Goal: Book appointment/travel/reservation: Book appointment/travel/reservation

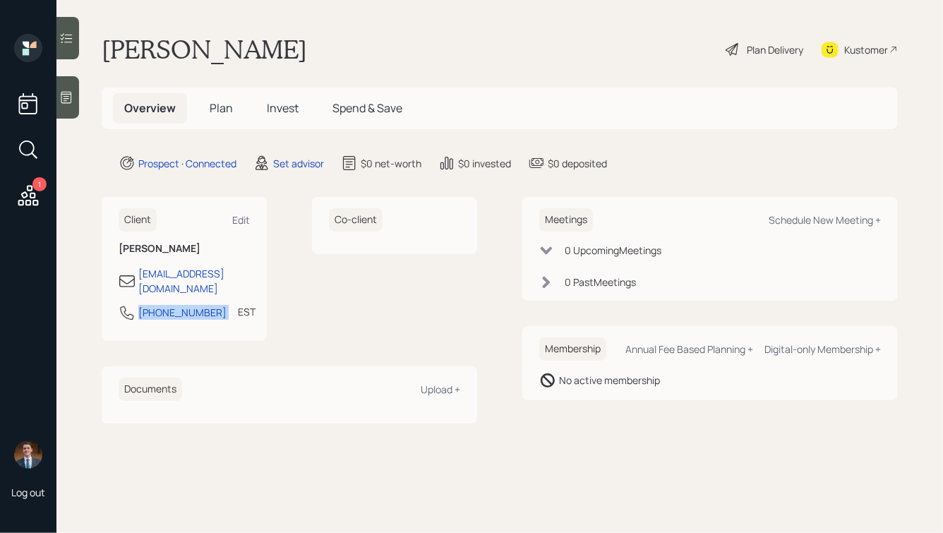
drag, startPoint x: 205, startPoint y: 300, endPoint x: 116, endPoint y: 299, distance: 89.6
click at [116, 299] on div "Client Edit [PERSON_NAME] [PERSON_NAME][EMAIL_ADDRESS][DOMAIN_NAME] [PHONE_NUMB…" at bounding box center [184, 269] width 165 height 144
copy div "[PHONE_NUMBER]"
click at [798, 229] on div "Meetings Schedule New Meeting +" at bounding box center [709, 219] width 341 height 23
click at [799, 221] on div "Schedule New Meeting +" at bounding box center [824, 219] width 112 height 13
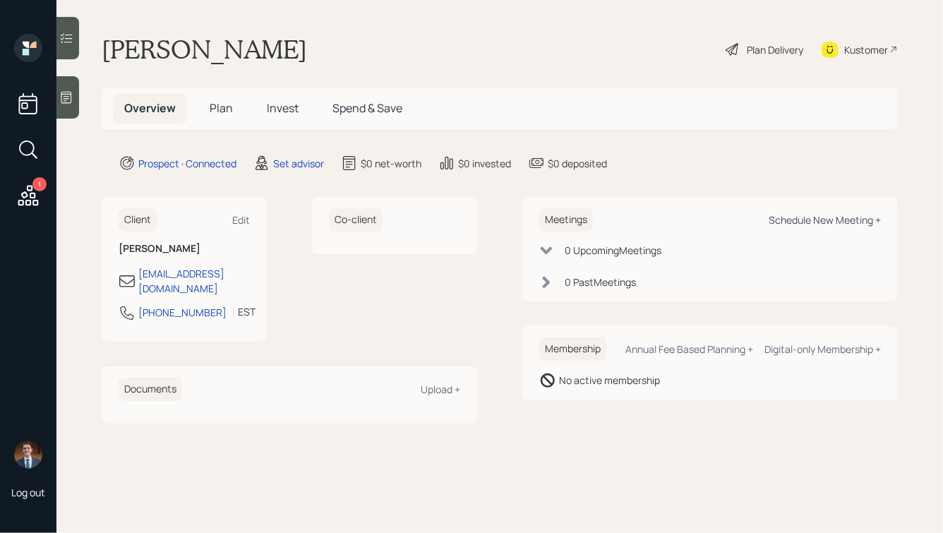
select select "round-[PERSON_NAME]"
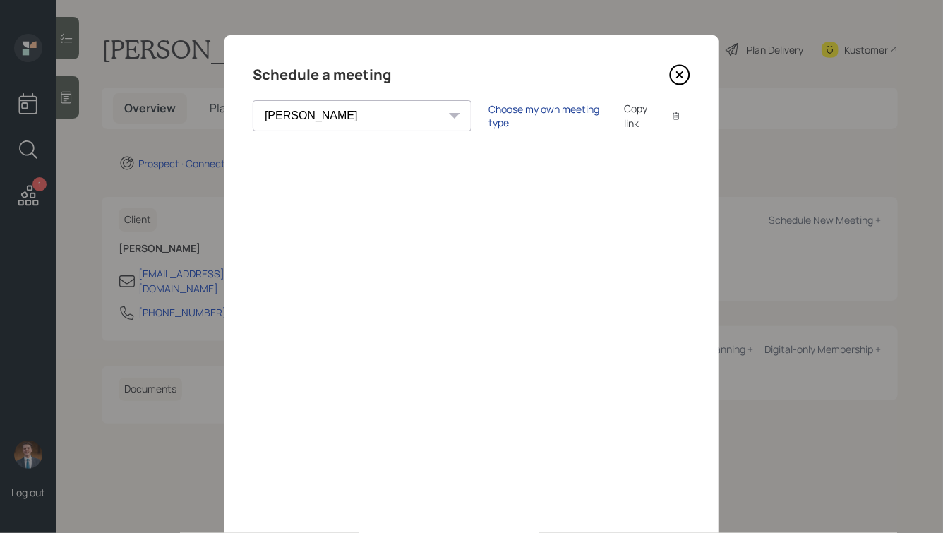
click at [488, 113] on div "Choose my own meeting type" at bounding box center [547, 115] width 119 height 27
